Goal: Task Accomplishment & Management: Manage account settings

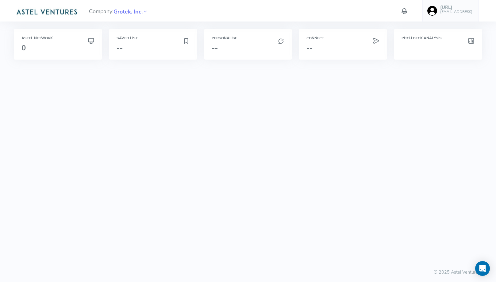
click at [456, 8] on h5 "[URL]" at bounding box center [456, 7] width 32 height 5
click at [442, 112] on link "Logout" at bounding box center [444, 114] width 76 height 11
